Goal: Information Seeking & Learning: Learn about a topic

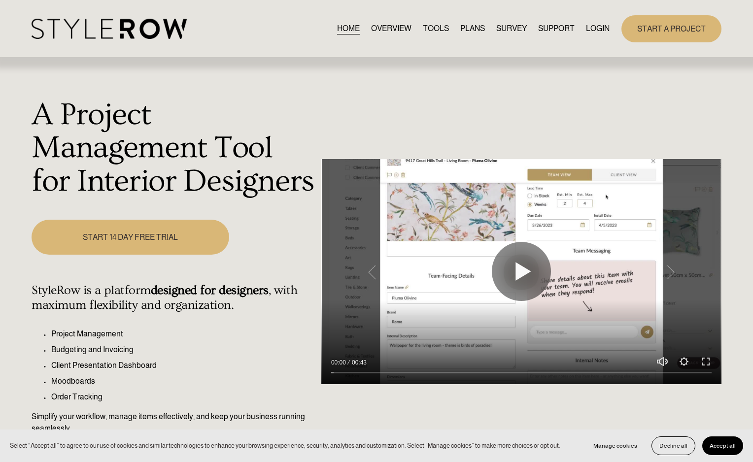
click at [593, 26] on link "LOGIN" at bounding box center [598, 28] width 24 height 13
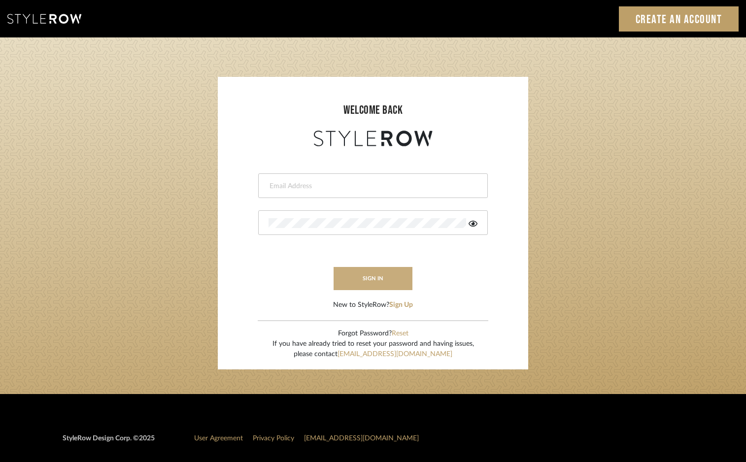
type input "devorah@thedzignroom.com"
click at [400, 281] on button "sign in" at bounding box center [373, 278] width 79 height 23
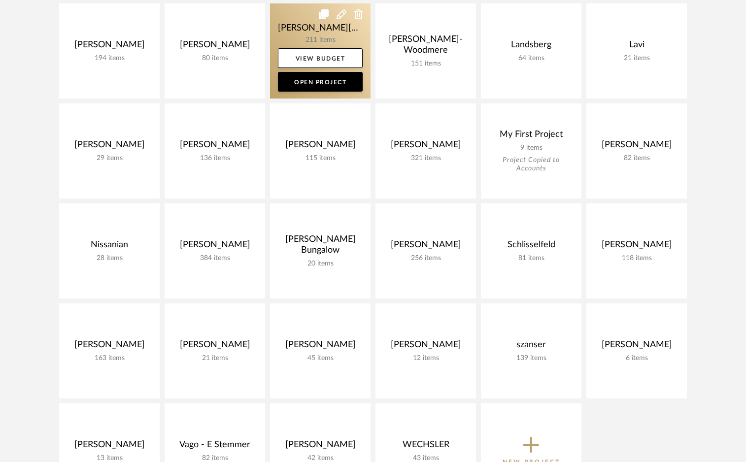
scroll to position [843, 0]
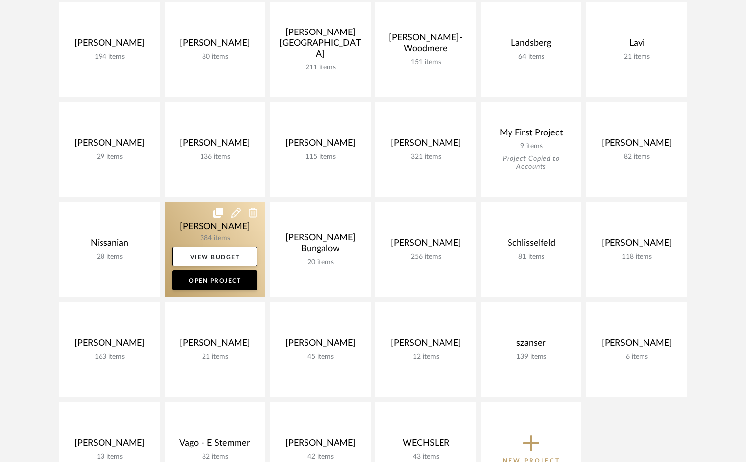
click at [218, 228] on link at bounding box center [215, 249] width 101 height 95
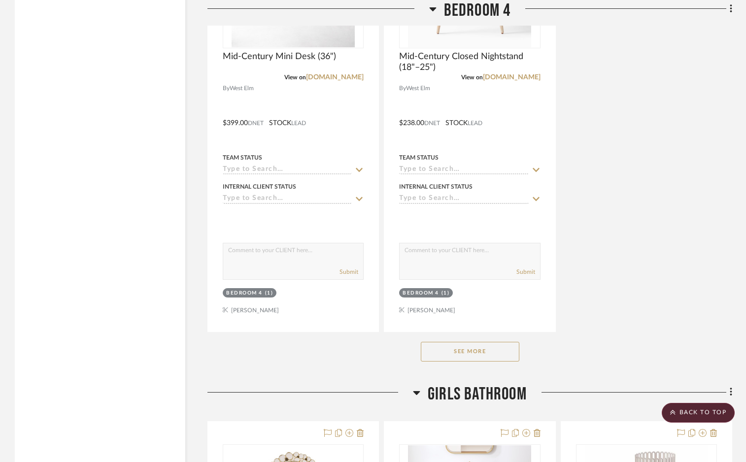
scroll to position [21315, 0]
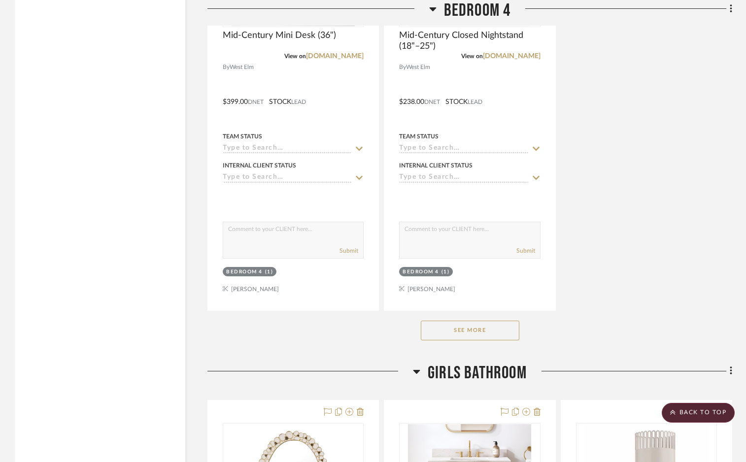
click at [437, 321] on button "See More" at bounding box center [470, 331] width 99 height 20
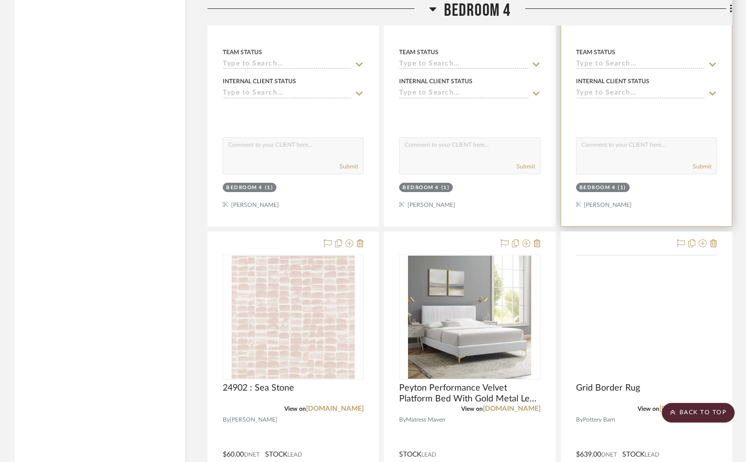
scroll to position [21532, 0]
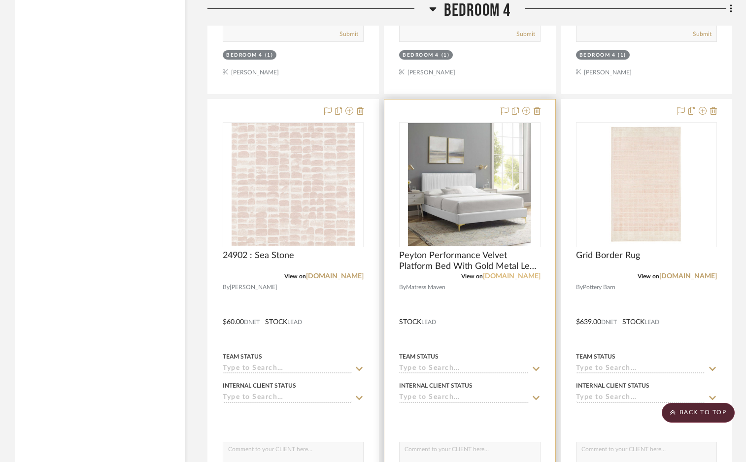
click at [528, 273] on link "themattressmaven.com" at bounding box center [512, 276] width 58 height 7
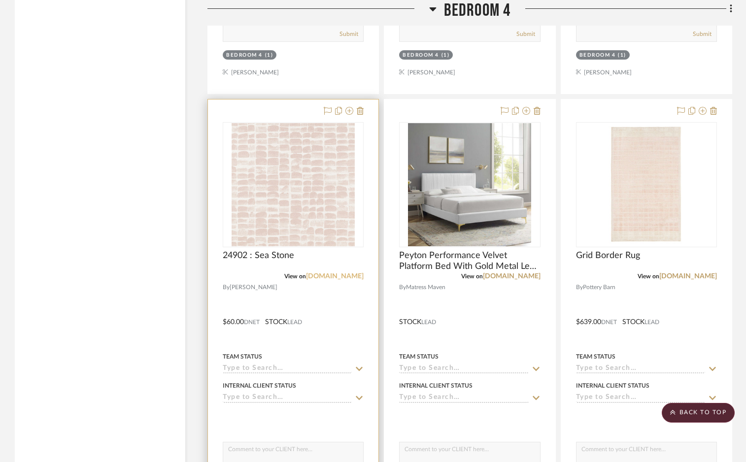
click at [341, 273] on link "phillipjeffries.com" at bounding box center [335, 276] width 58 height 7
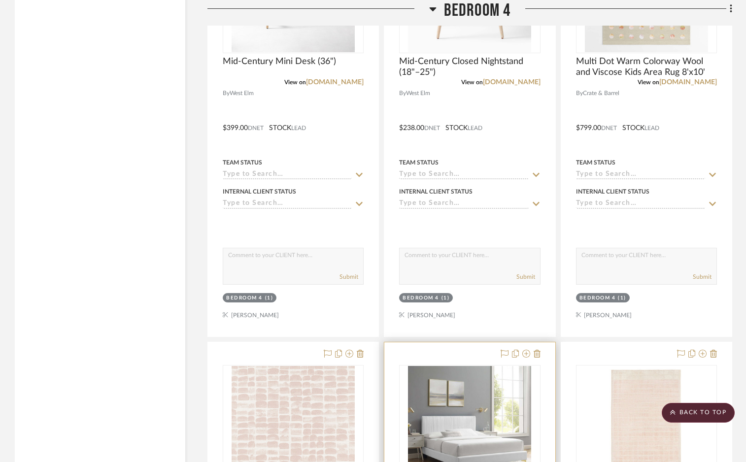
scroll to position [21031, 0]
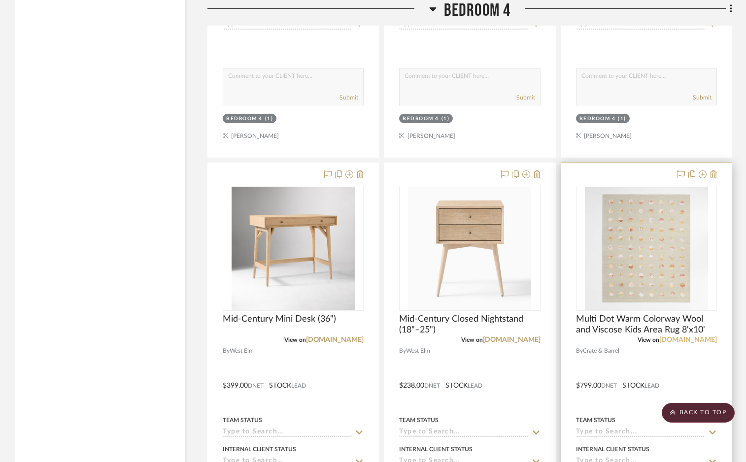
click at [691, 337] on link "crateandbarrel.com" at bounding box center [689, 340] width 58 height 7
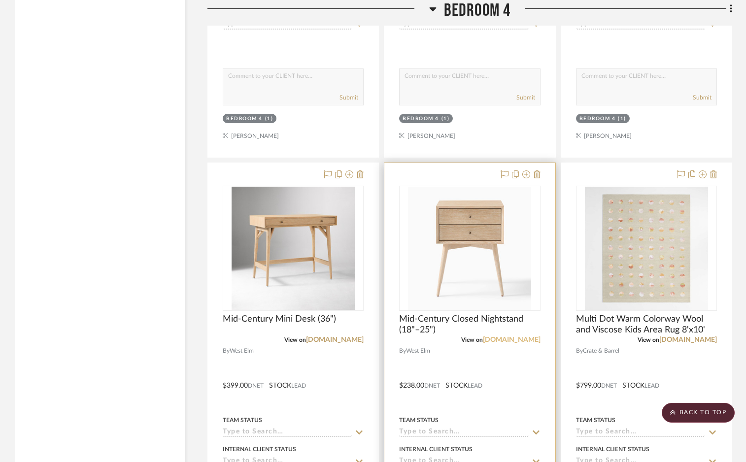
click at [526, 337] on link "westelm.com" at bounding box center [512, 340] width 58 height 7
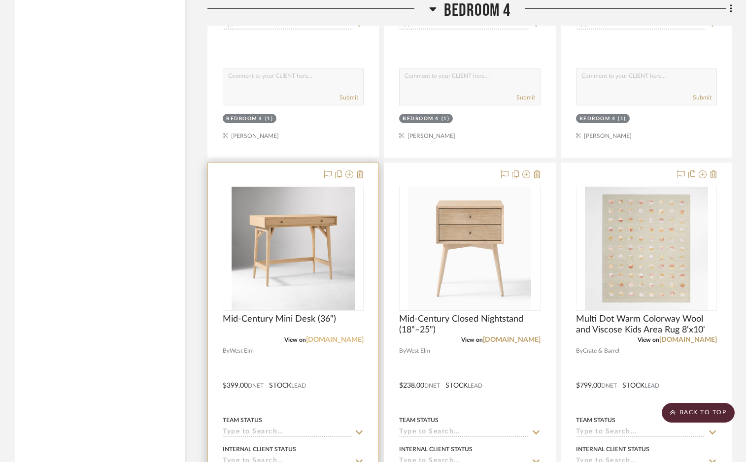
click at [343, 337] on link "westelm.com" at bounding box center [335, 340] width 58 height 7
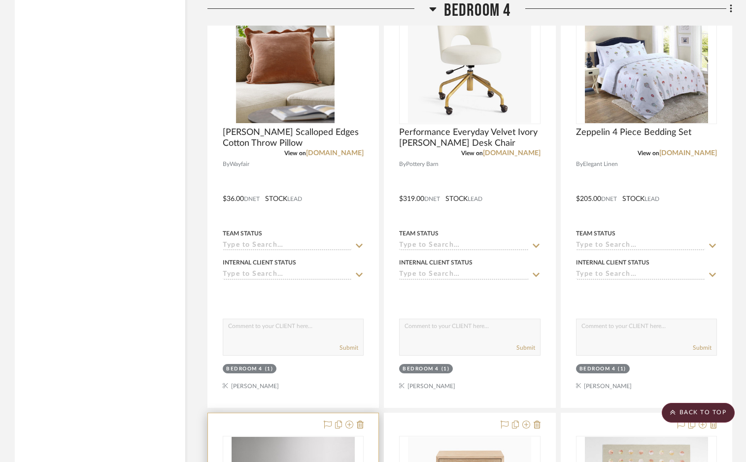
scroll to position [20556, 0]
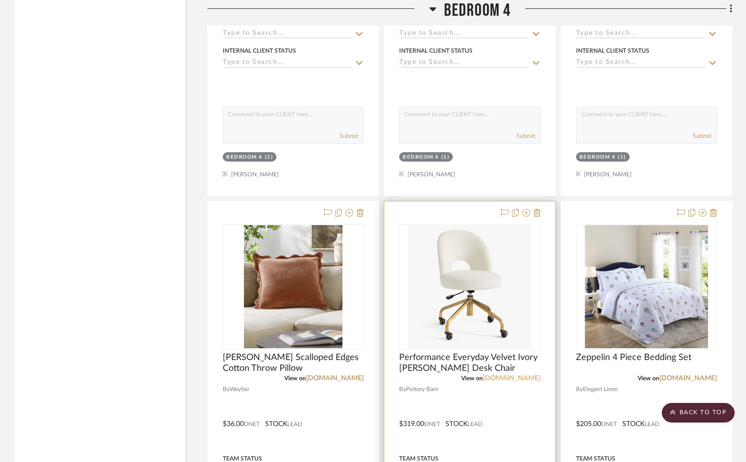
click at [518, 375] on link "pbteen.com" at bounding box center [512, 378] width 58 height 7
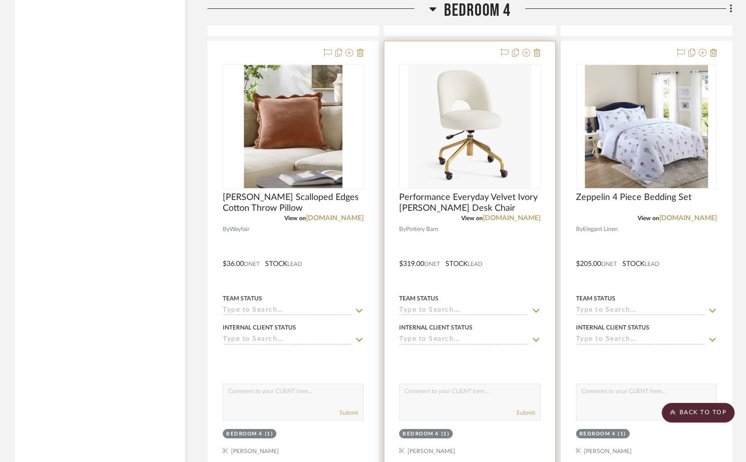
scroll to position [20714, 0]
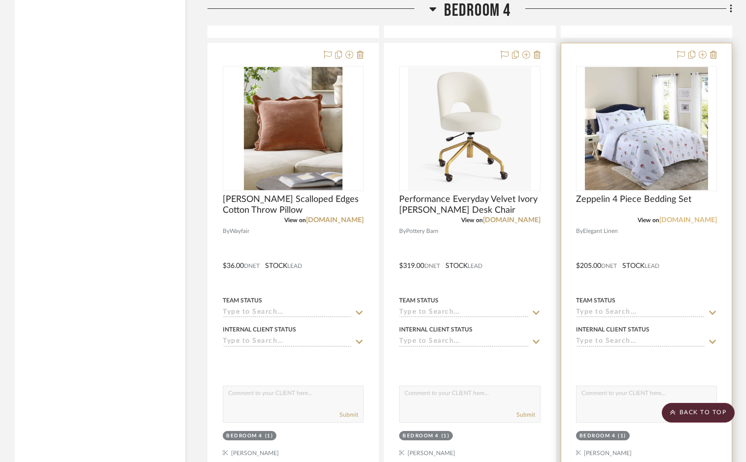
click at [692, 217] on link "elegantlinen.com" at bounding box center [689, 220] width 58 height 7
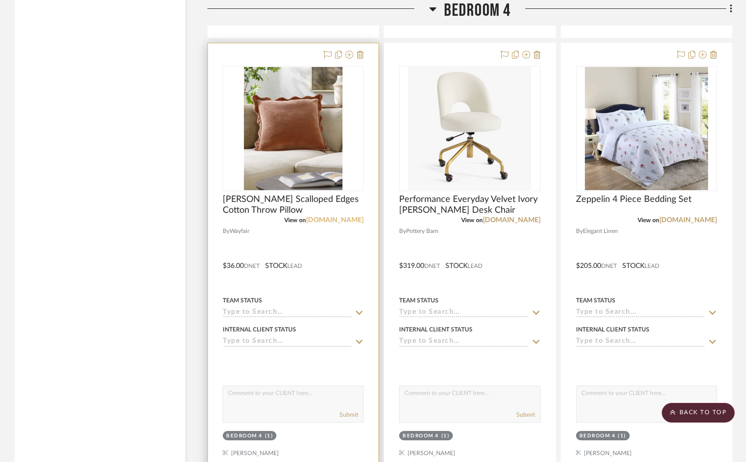
click at [358, 217] on link "wayfair.com" at bounding box center [335, 220] width 58 height 7
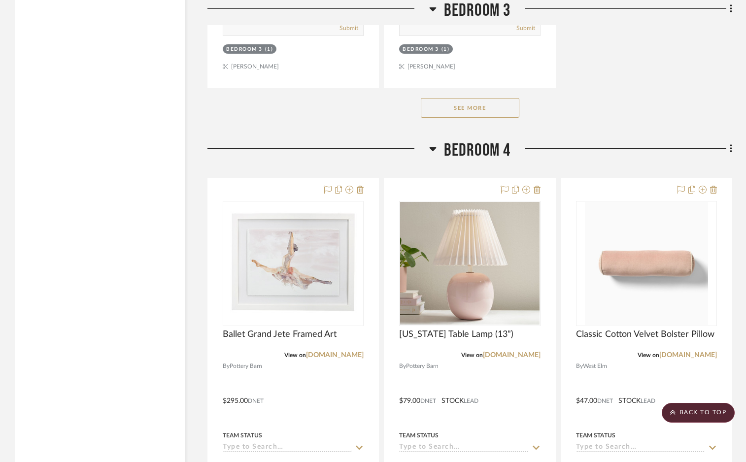
scroll to position [20142, 0]
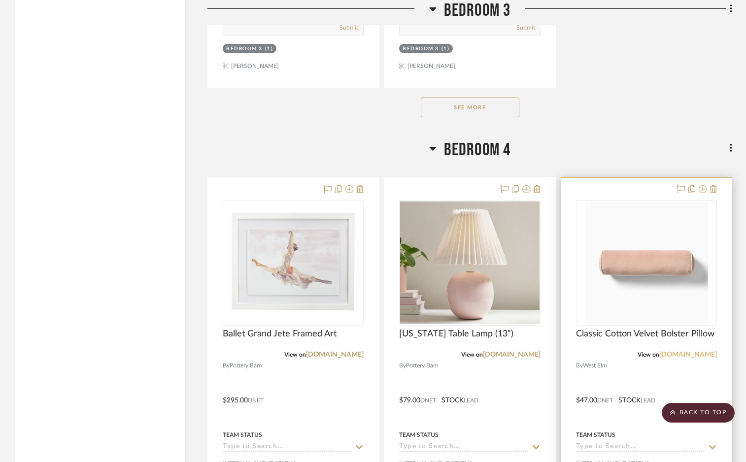
click at [700, 351] on link "westelm.com" at bounding box center [689, 354] width 58 height 7
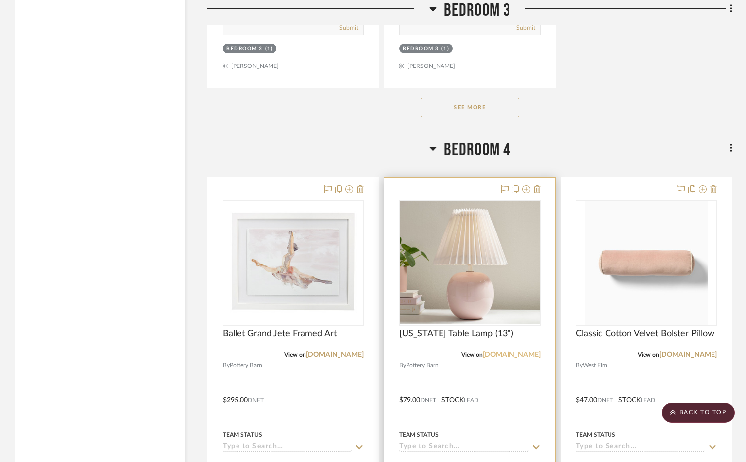
click at [528, 351] on link "potterybarnkids.com" at bounding box center [512, 354] width 58 height 7
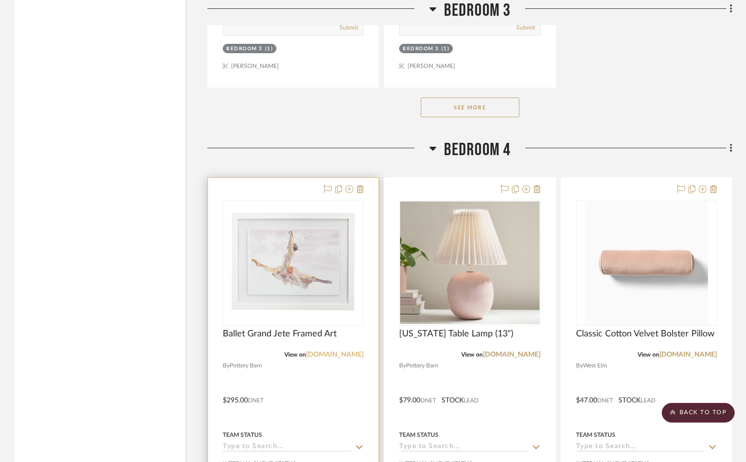
click at [355, 351] on link "potterybarnkids.com" at bounding box center [335, 354] width 58 height 7
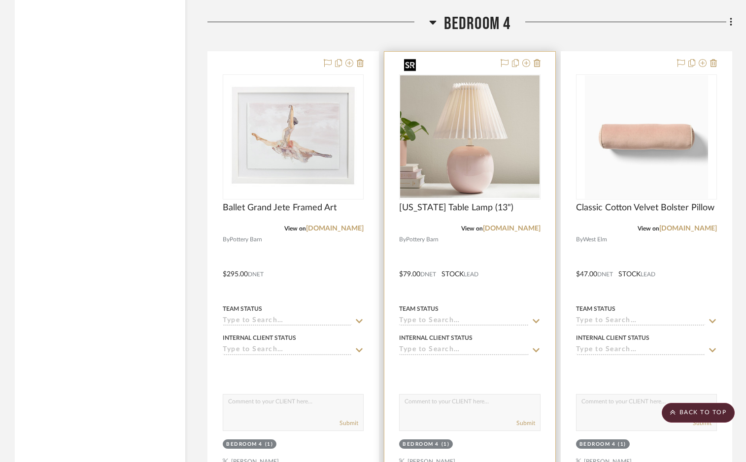
scroll to position [20272, 0]
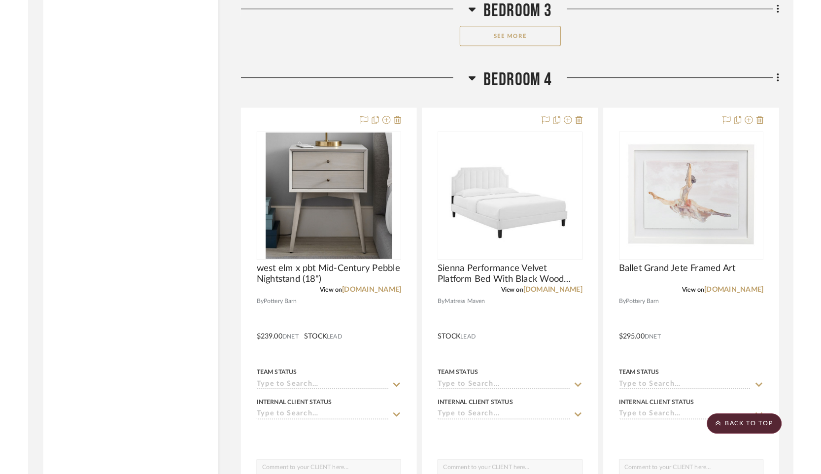
scroll to position [20227, 0]
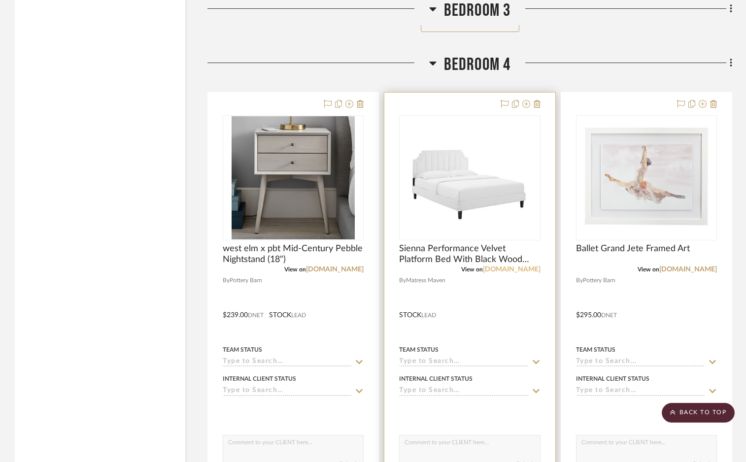
click at [525, 266] on link "themattressmaven.com" at bounding box center [512, 269] width 58 height 7
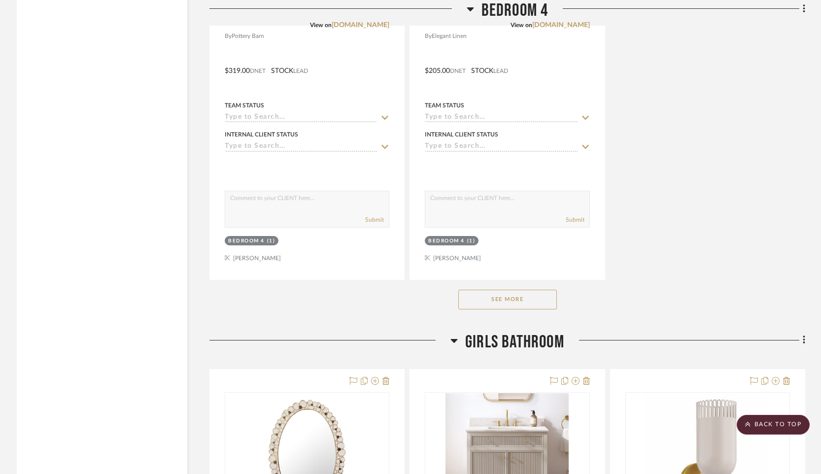
scroll to position [21351, 0]
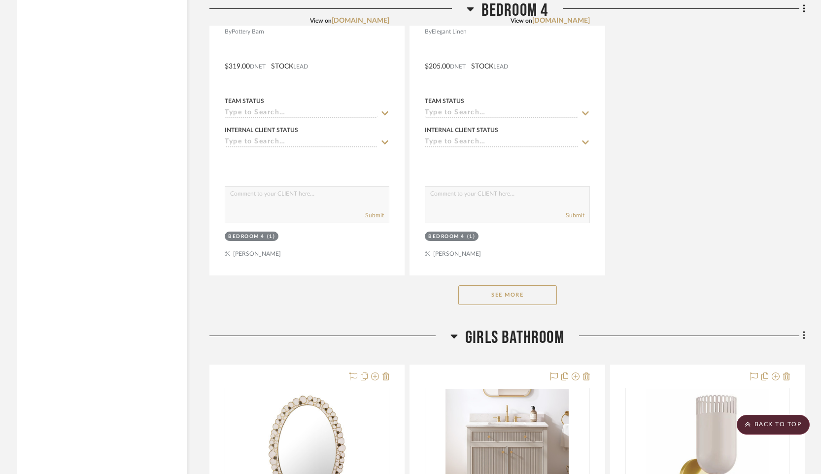
click at [506, 285] on button "See More" at bounding box center [507, 295] width 99 height 20
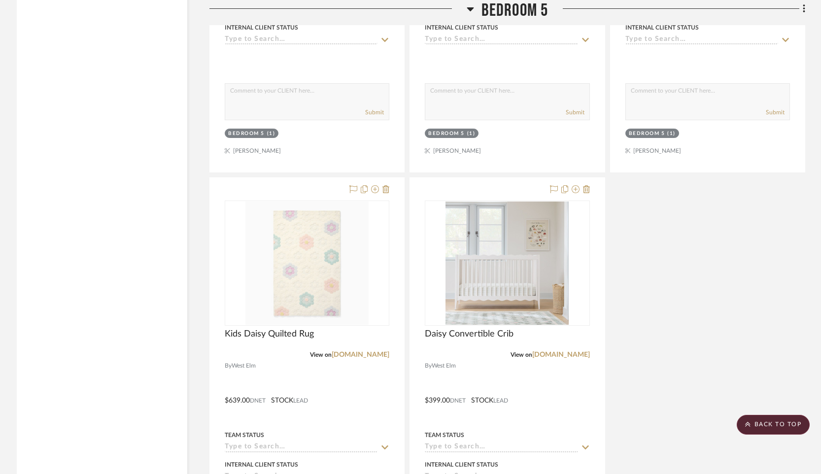
scroll to position [25958, 0]
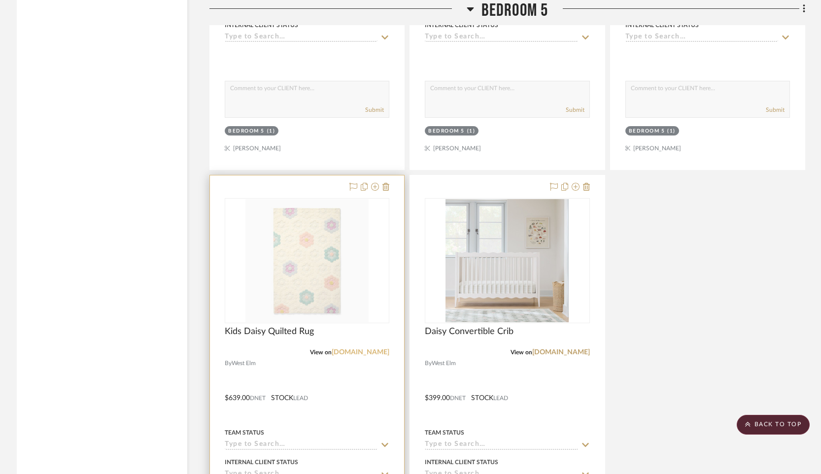
click at [375, 349] on link "westelm.com" at bounding box center [361, 352] width 58 height 7
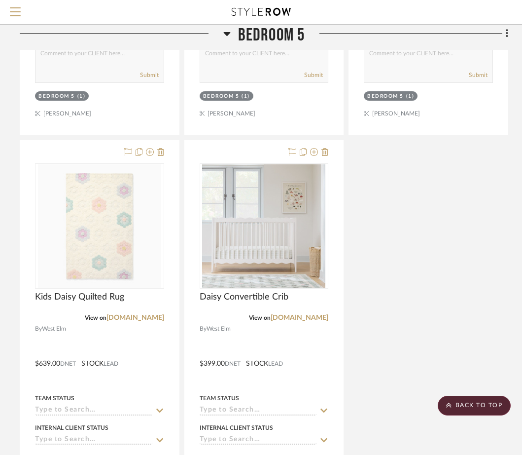
scroll to position [25960, 188]
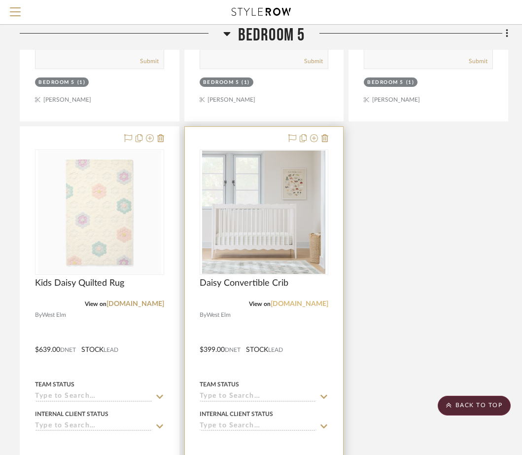
click at [310, 300] on link "westelm.com" at bounding box center [300, 303] width 58 height 7
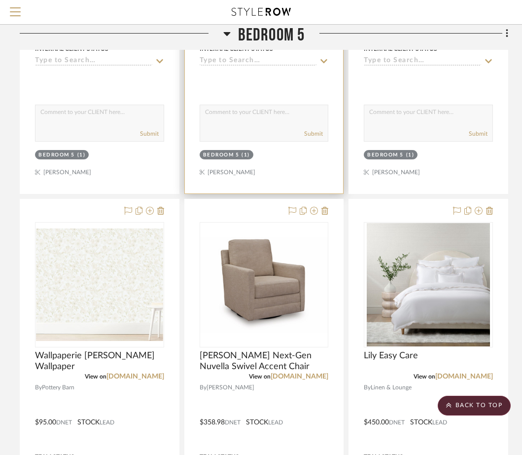
scroll to position [25449, 188]
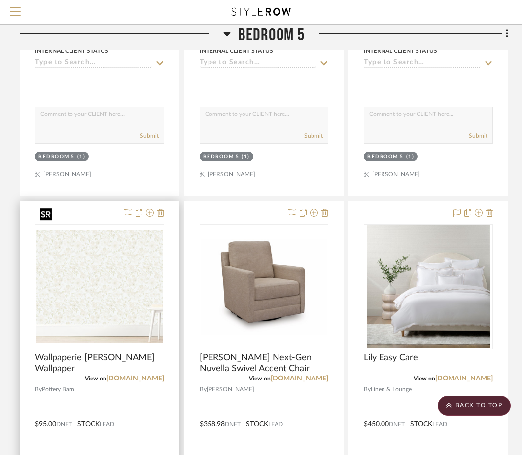
click at [0, 0] on img at bounding box center [0, 0] width 0 height 0
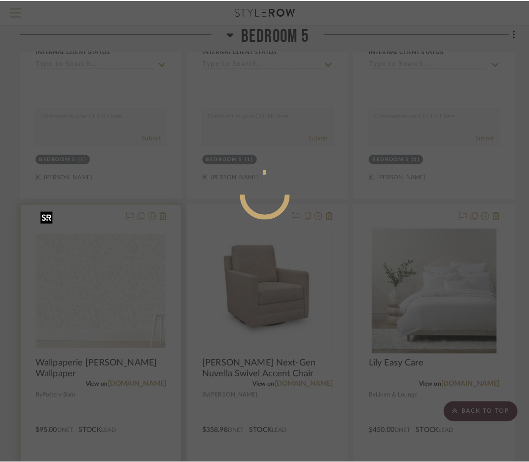
scroll to position [0, 0]
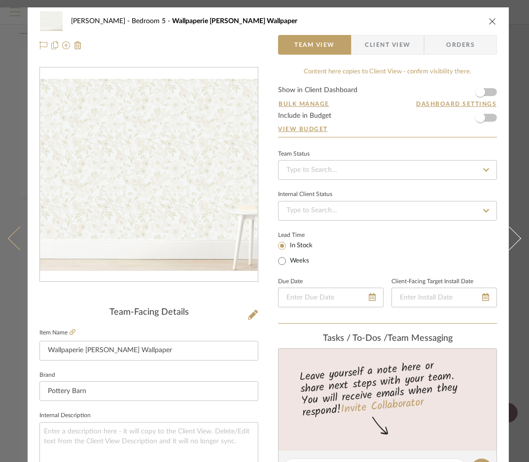
click at [16, 90] on button at bounding box center [14, 238] width 28 height 462
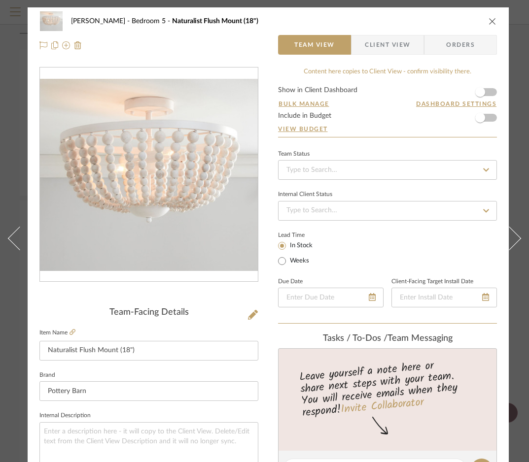
click at [490, 21] on icon "close" at bounding box center [493, 21] width 8 height 8
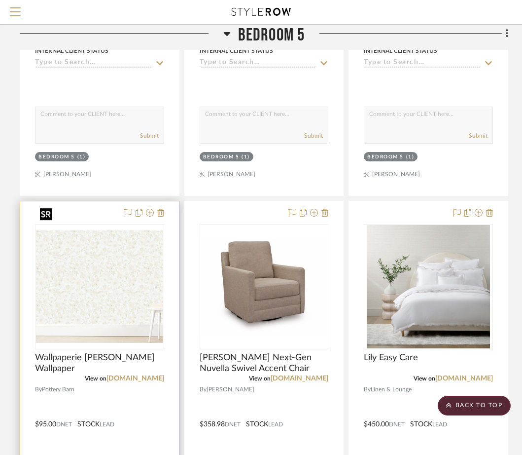
click at [109, 253] on img "0" at bounding box center [99, 286] width 127 height 112
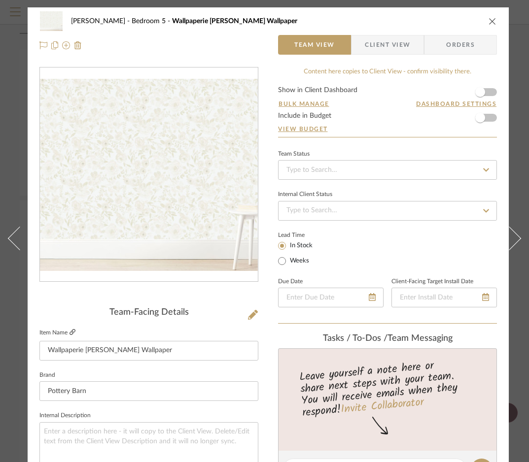
click at [70, 332] on icon at bounding box center [73, 332] width 6 height 6
click at [490, 22] on icon "close" at bounding box center [493, 21] width 8 height 8
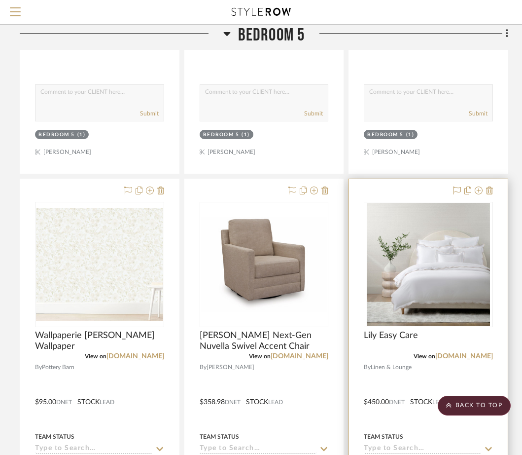
scroll to position [25474, 188]
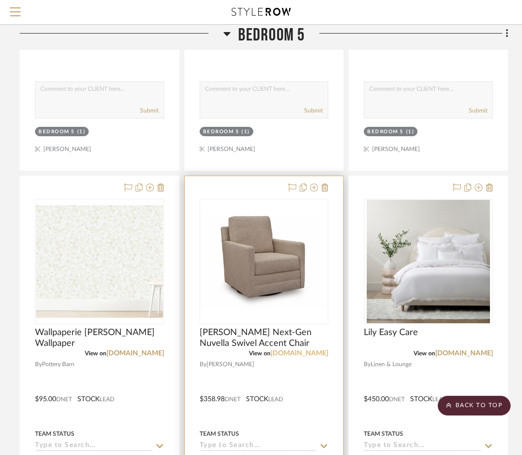
click at [280, 350] on link "ashleyfurniture.com" at bounding box center [300, 353] width 58 height 7
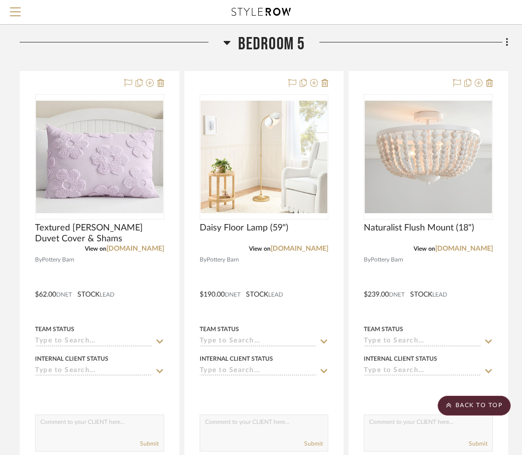
scroll to position [25132, 188]
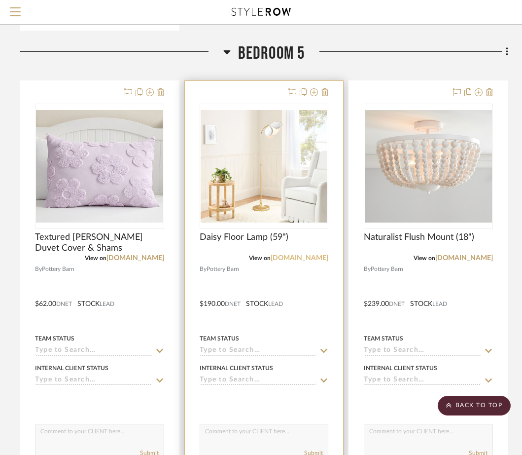
click at [310, 254] on link "potterybarnkids.com" at bounding box center [300, 257] width 58 height 7
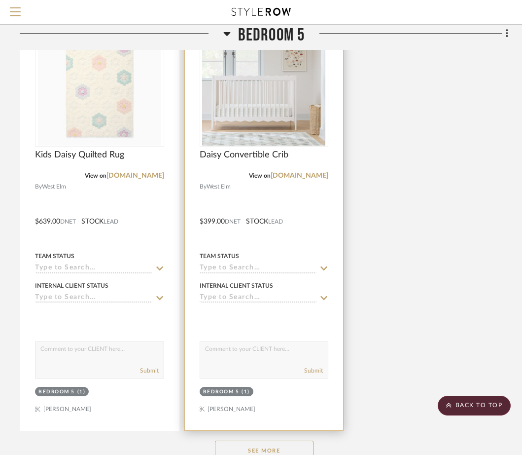
scroll to position [26196, 188]
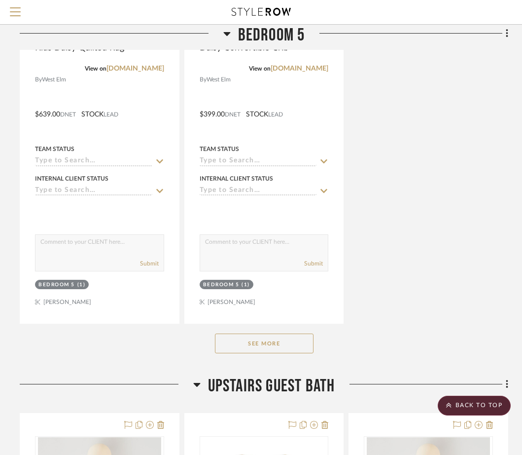
click at [270, 333] on button "See More" at bounding box center [264, 343] width 99 height 20
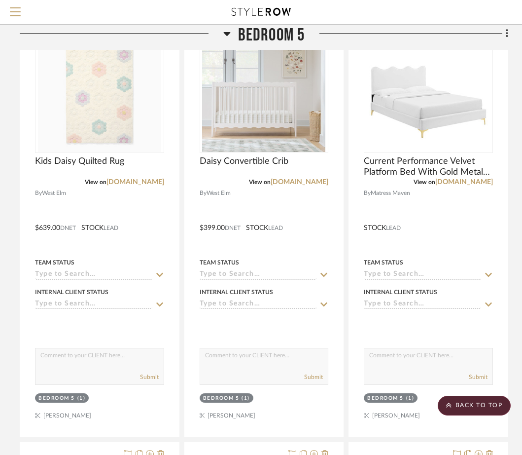
scroll to position [25992, 188]
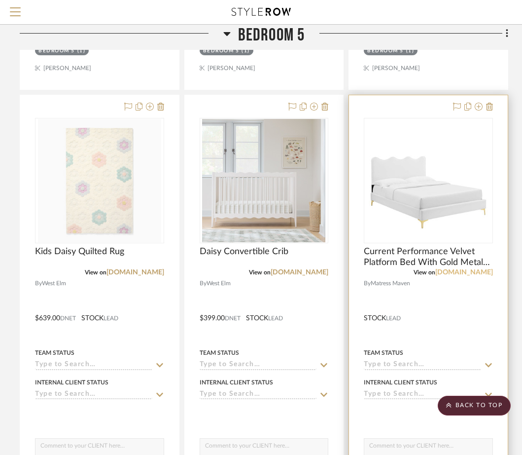
click at [473, 269] on link "themattressmaven.com" at bounding box center [464, 272] width 58 height 7
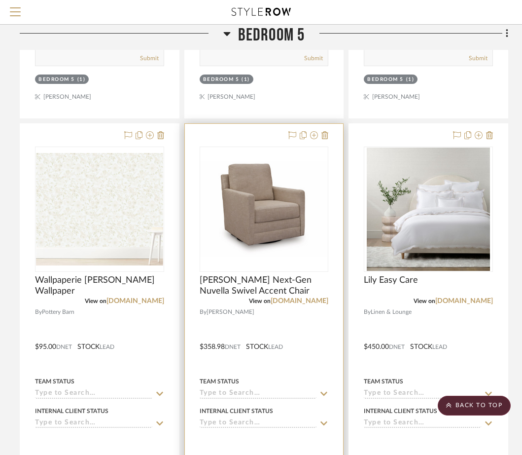
scroll to position [25526, 188]
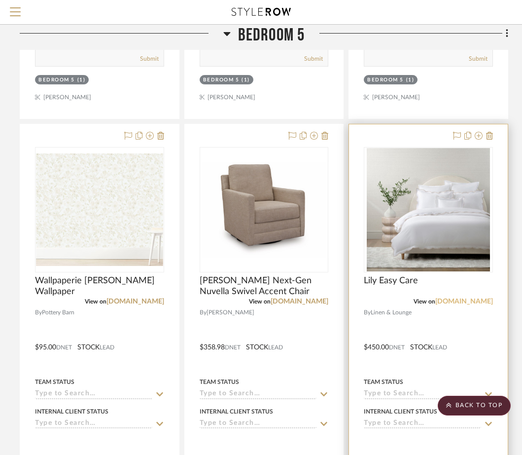
click at [451, 298] on link "linenandlounge.co" at bounding box center [464, 301] width 58 height 7
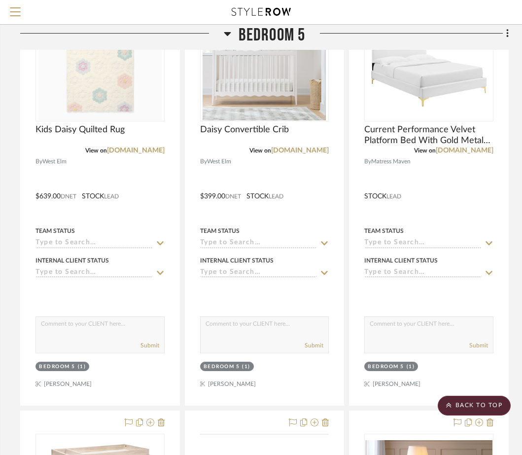
scroll to position [26416, 187]
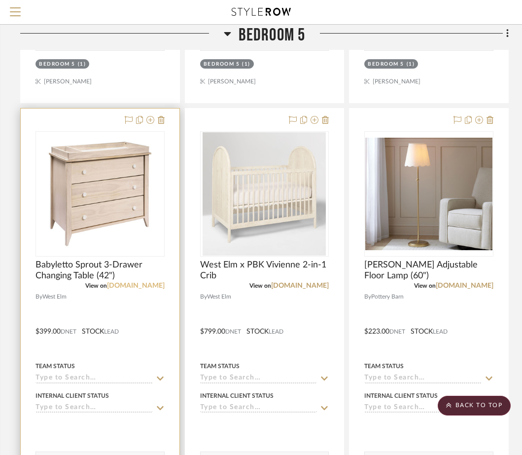
click at [139, 282] on link "westelm.com" at bounding box center [136, 285] width 58 height 7
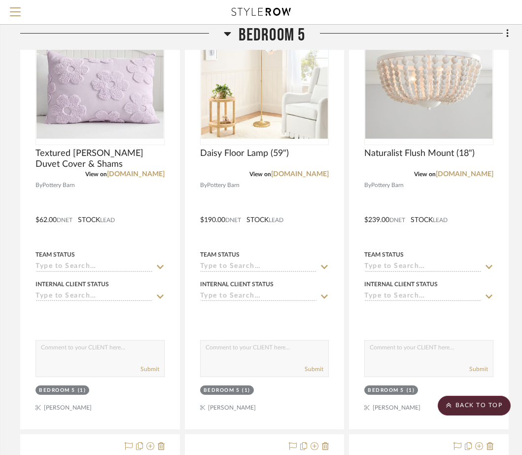
scroll to position [25214, 187]
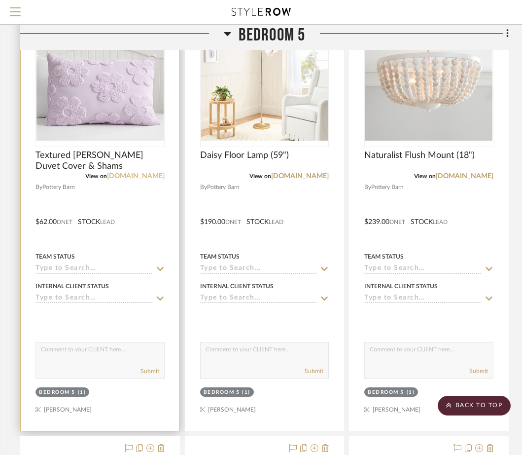
click at [131, 173] on link "potterybarnkids.com" at bounding box center [136, 176] width 58 height 7
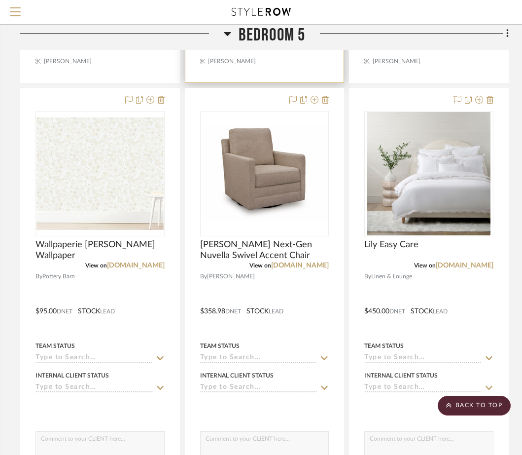
scroll to position [25529, 187]
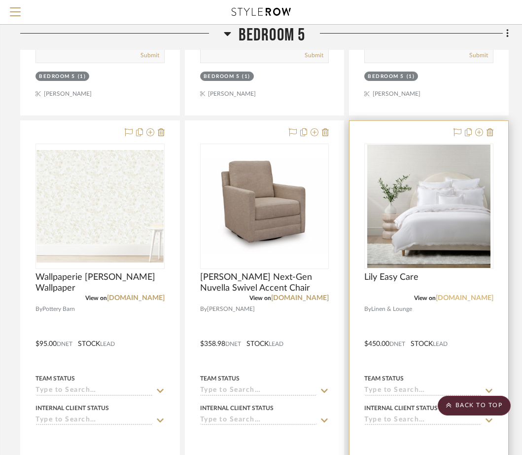
click at [480, 294] on link "linenandlounge.co" at bounding box center [465, 297] width 58 height 7
